Goal: Information Seeking & Learning: Learn about a topic

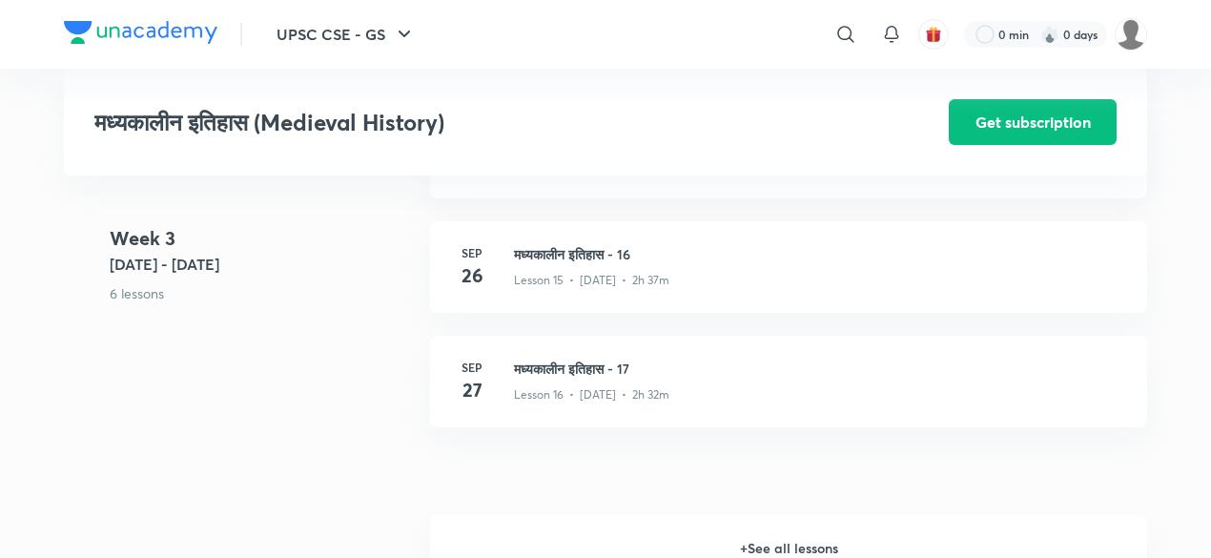
scroll to position [2462, 0]
click at [768, 546] on h6 "+ See all lessons" at bounding box center [788, 547] width 717 height 67
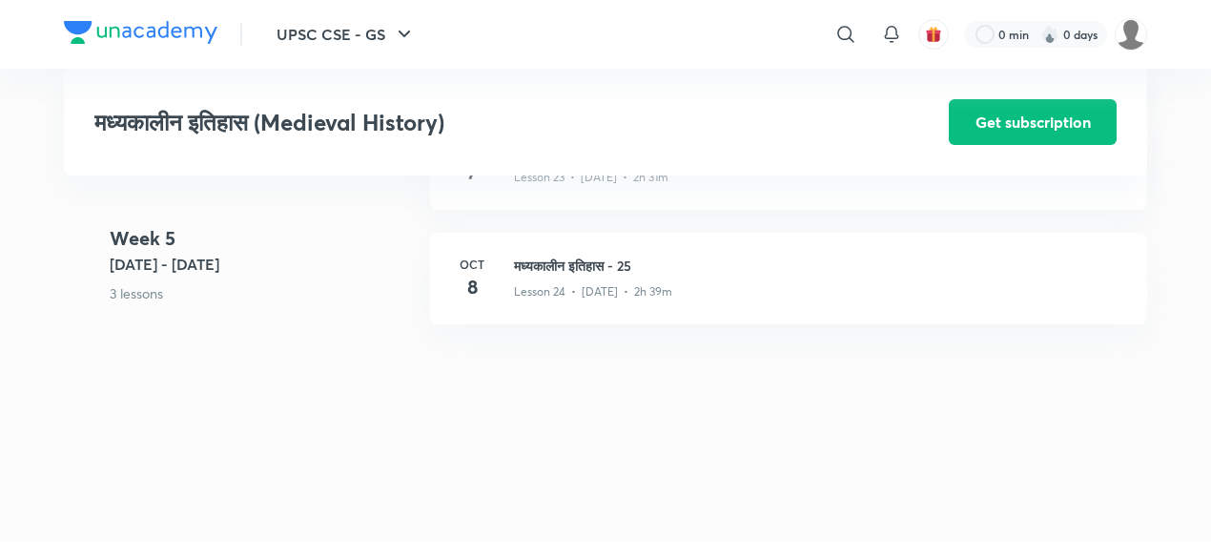
scroll to position [3686, 0]
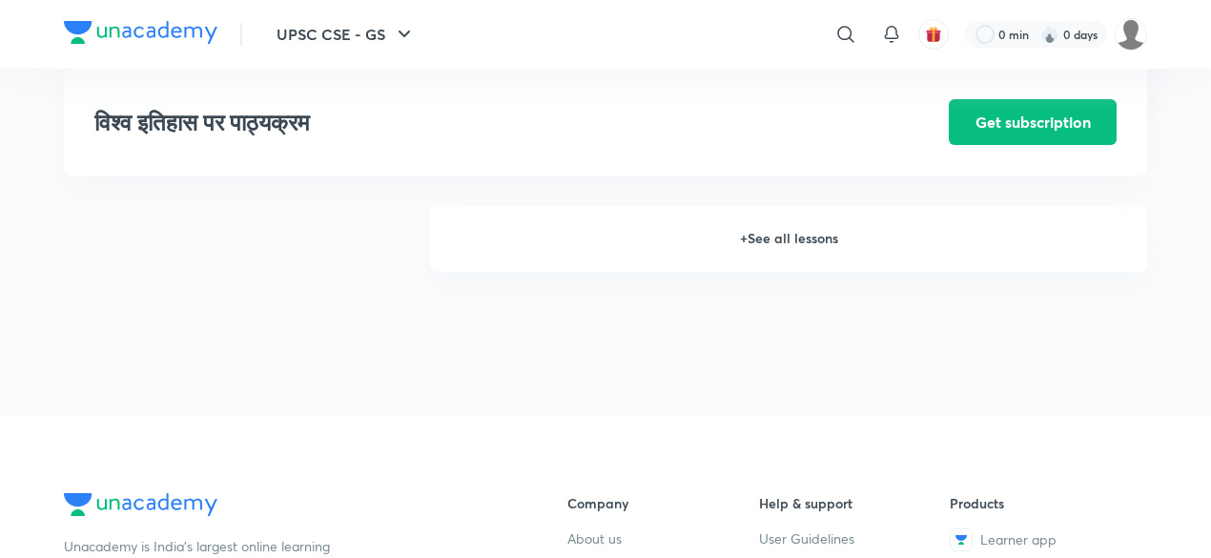
scroll to position [2064, 0]
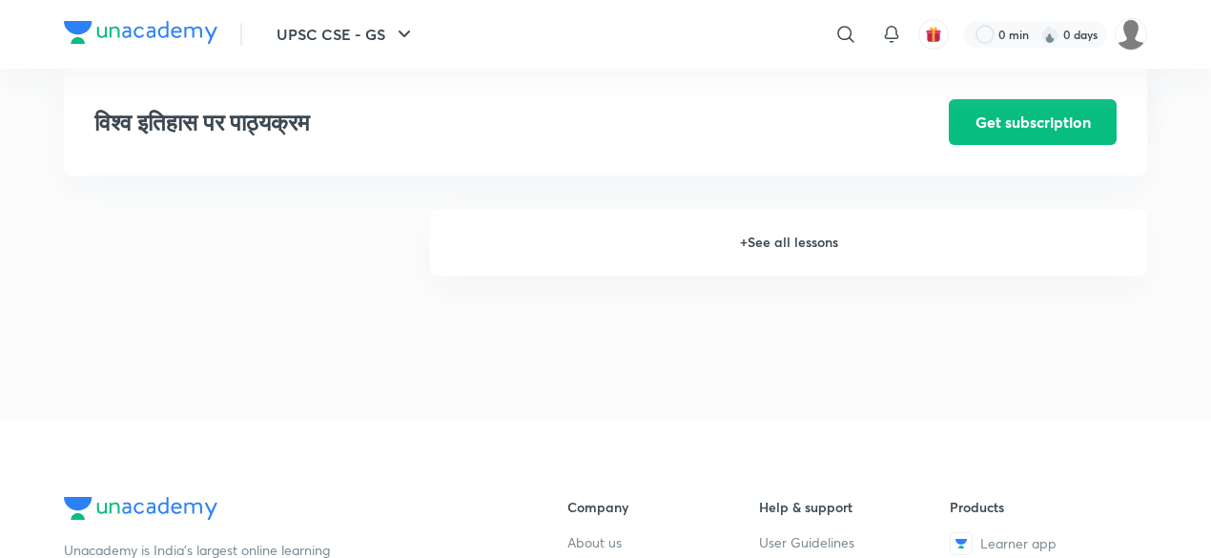
click at [791, 242] on h6 "+ See all lessons" at bounding box center [788, 242] width 717 height 67
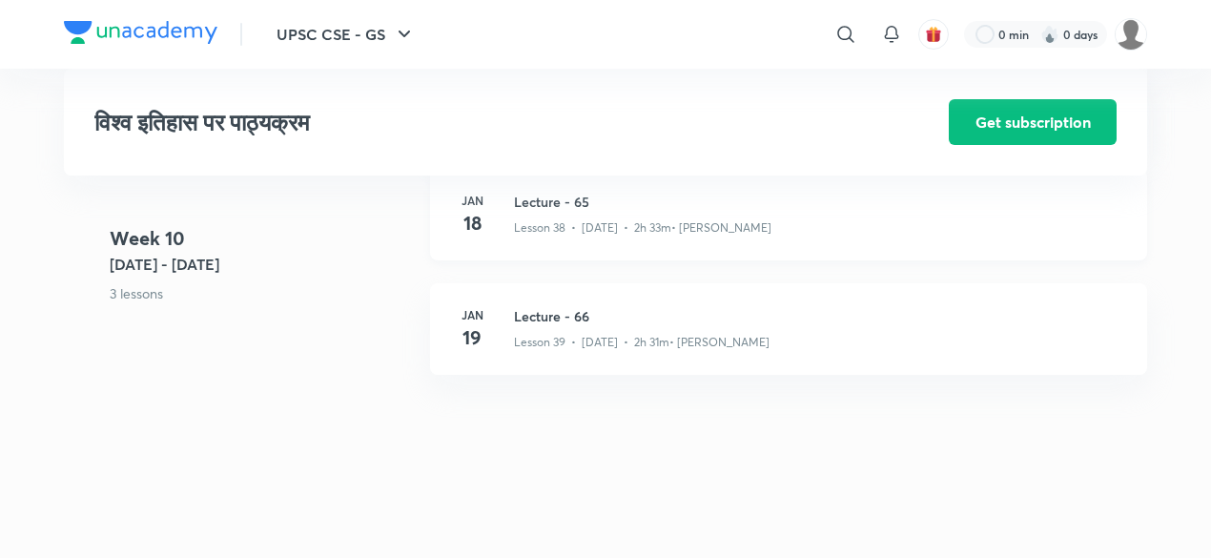
scroll to position [5615, 0]
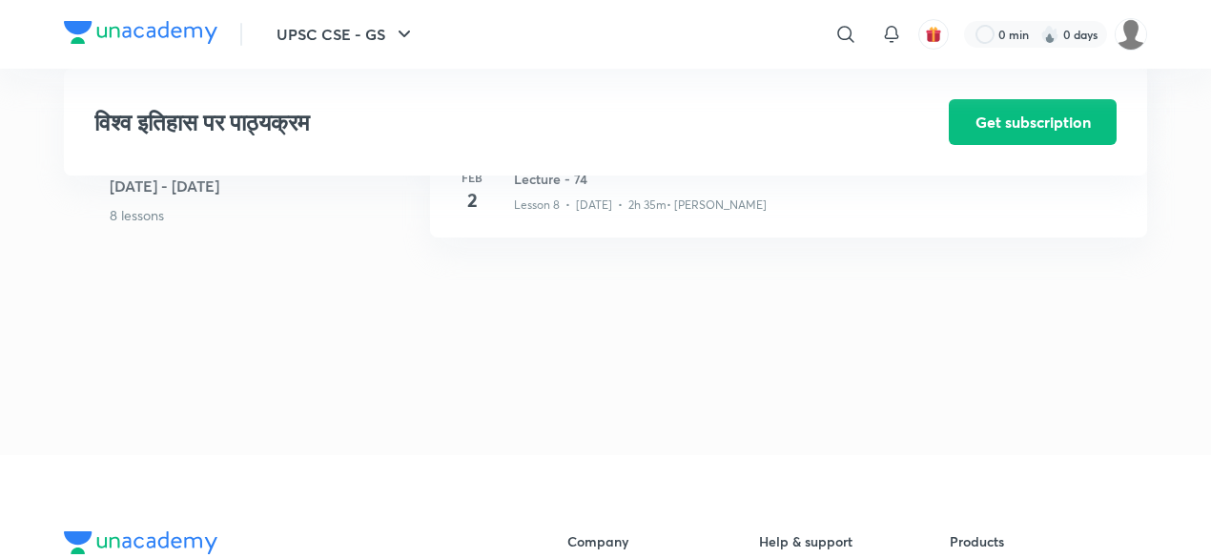
scroll to position [1252, 0]
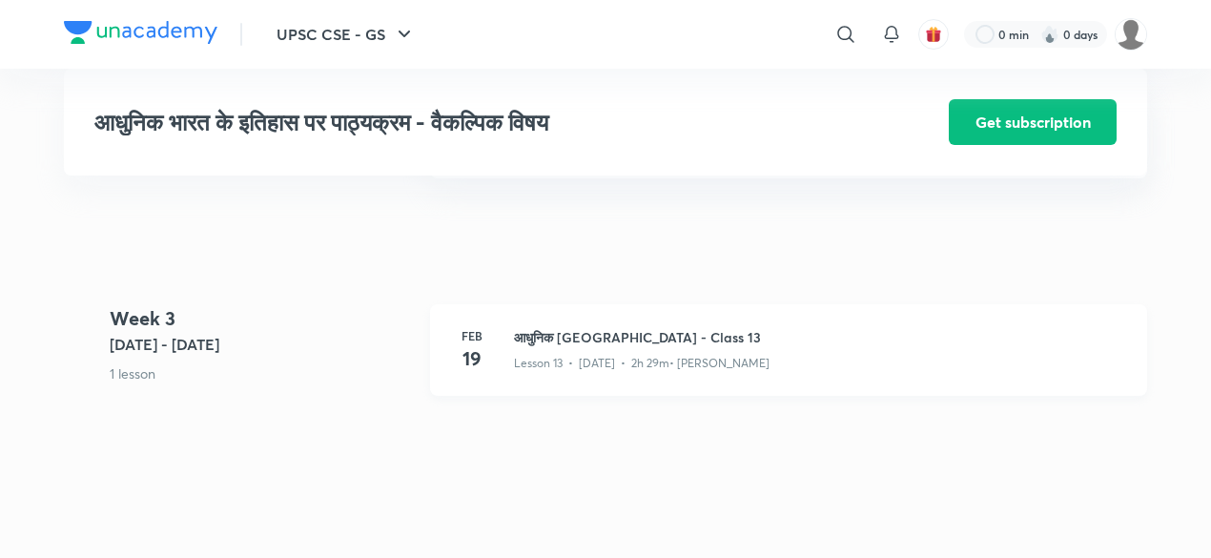
scroll to position [1933, 0]
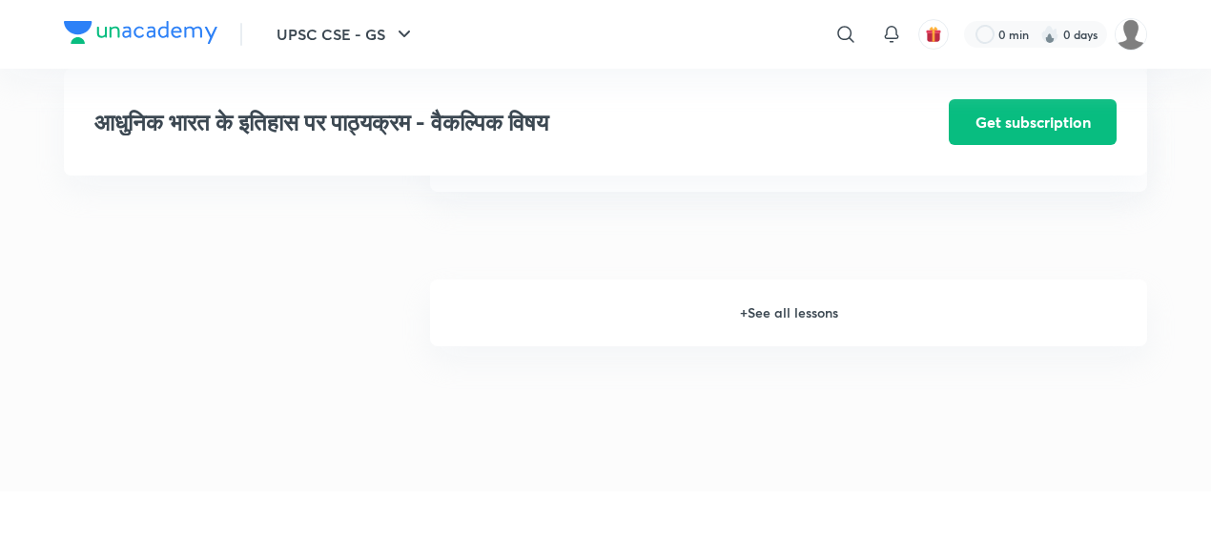
scroll to position [2252, 0]
click at [794, 330] on h6 "+ See all lessons" at bounding box center [788, 310] width 717 height 67
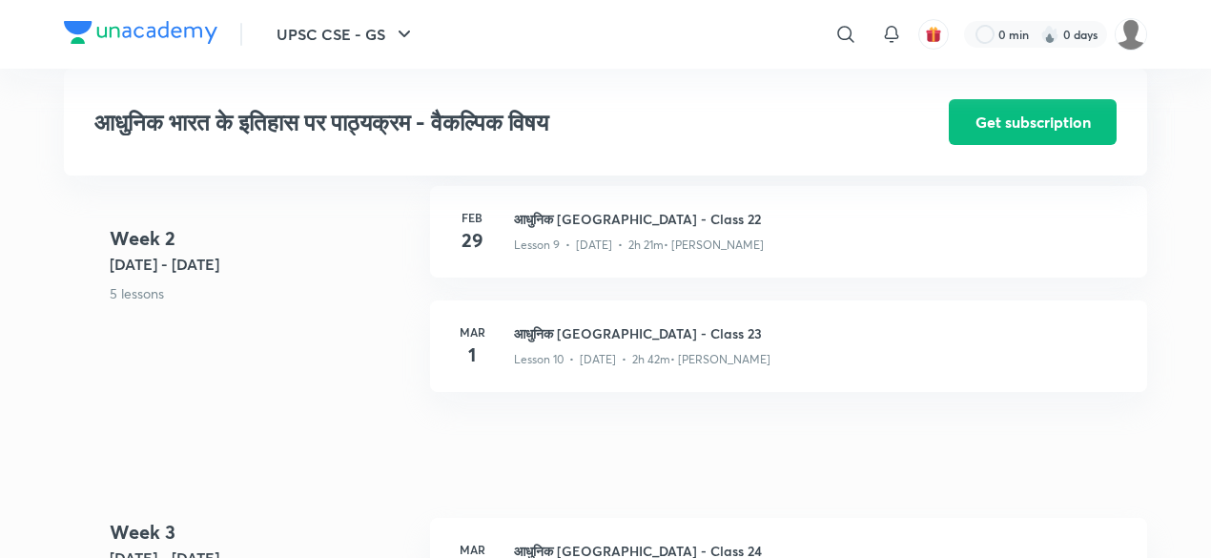
scroll to position [1490, 0]
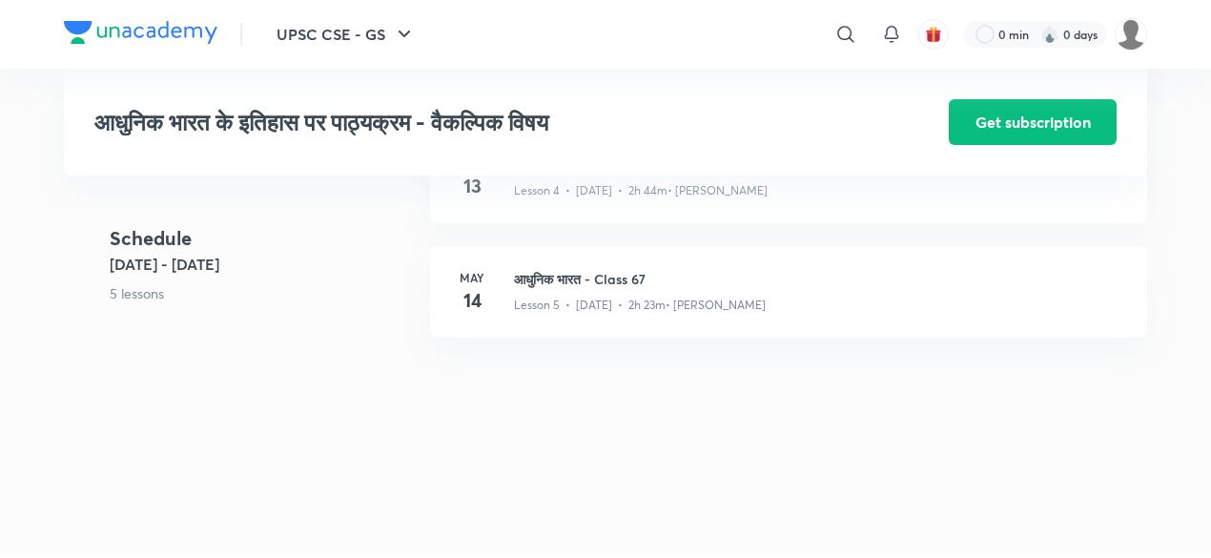
scroll to position [868, 0]
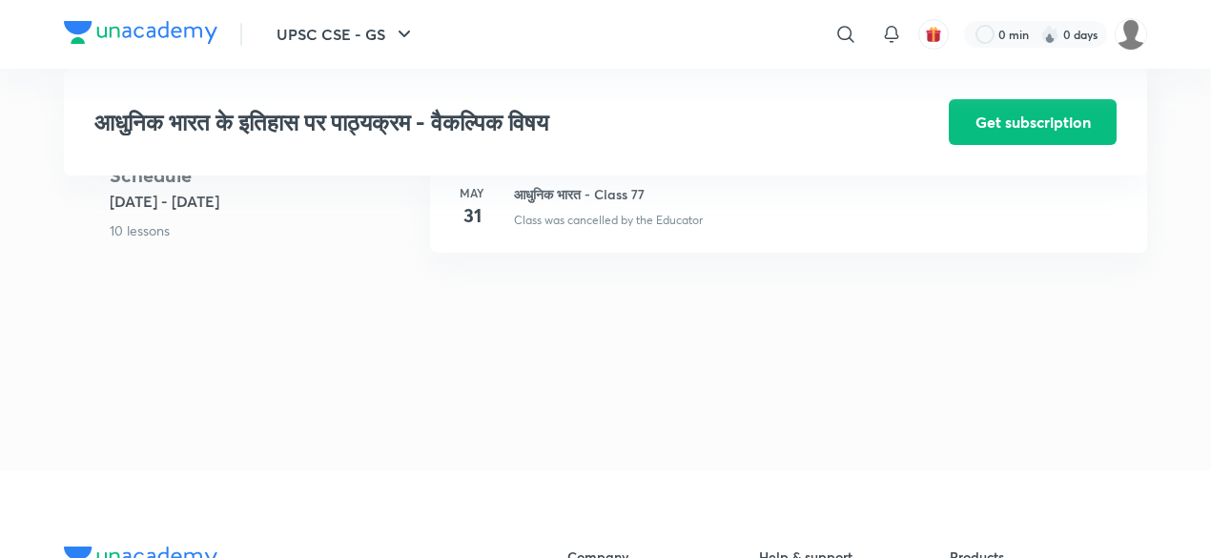
scroll to position [1536, 0]
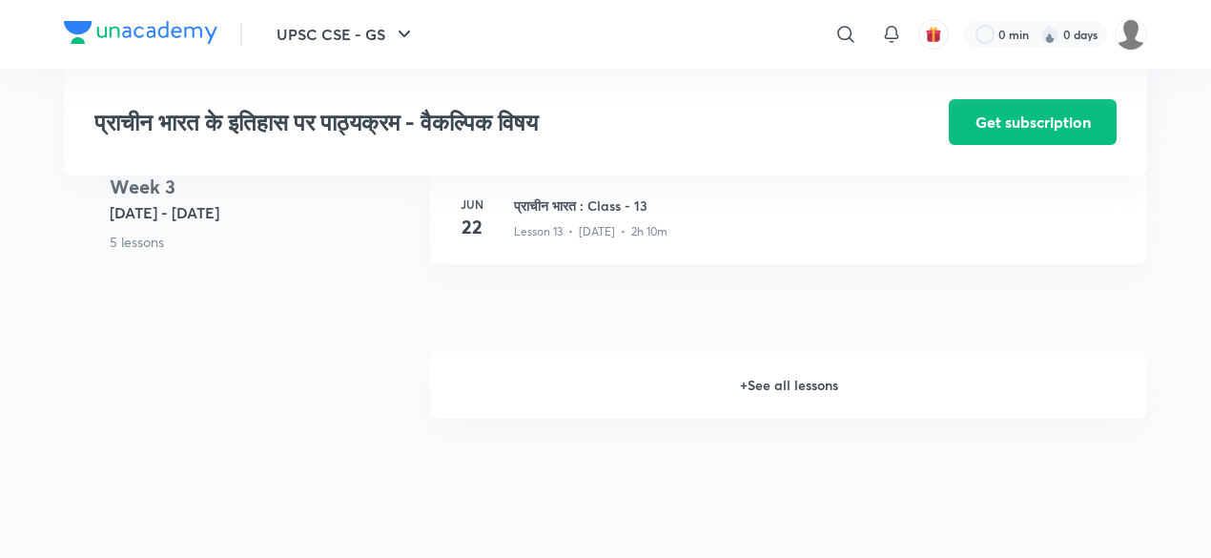
scroll to position [2083, 0]
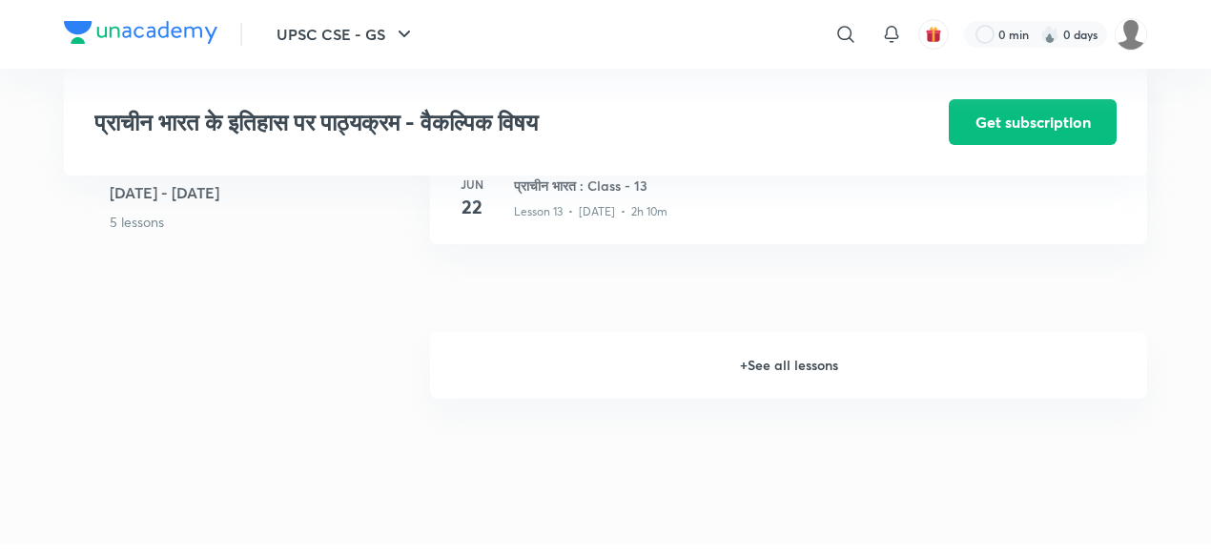
click at [797, 358] on h6 "+ See all lessons" at bounding box center [788, 365] width 717 height 67
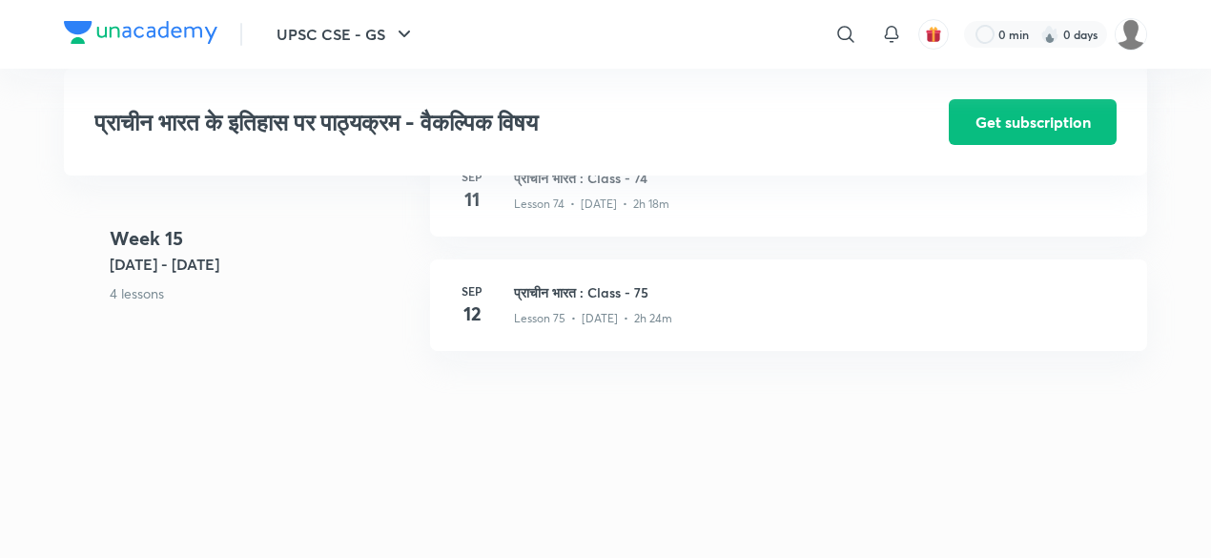
scroll to position [10304, 0]
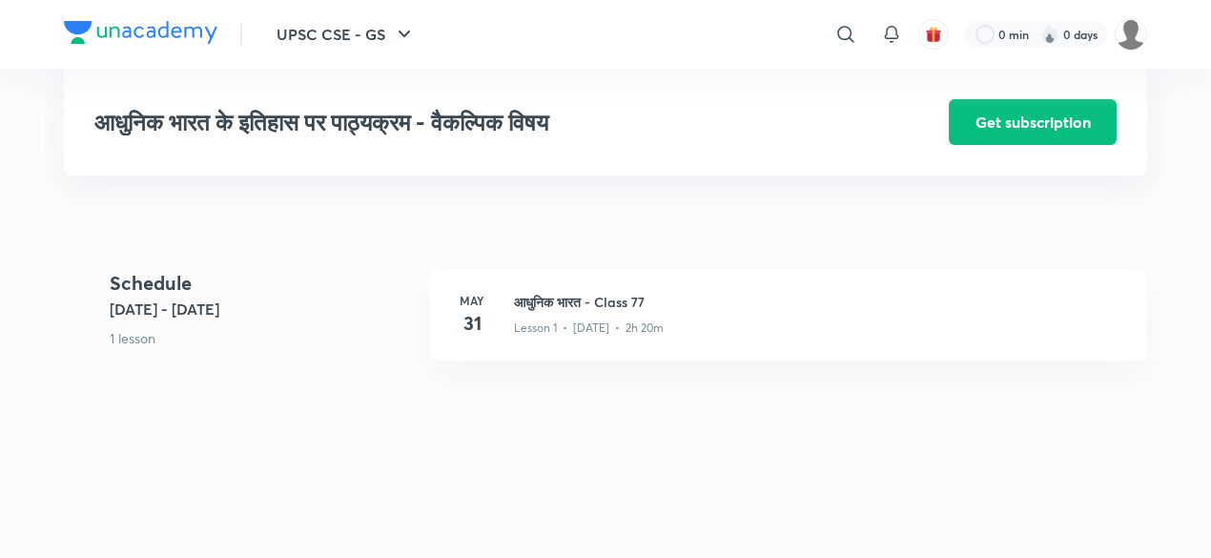
scroll to position [389, 0]
